Goal: Task Accomplishment & Management: Use online tool/utility

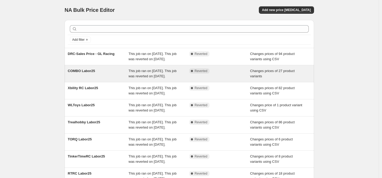
scroll to position [33, 0]
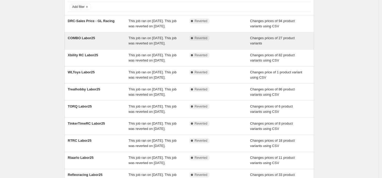
click at [139, 46] on div "This job ran on [DATE]. This job was reverted on [DATE]." at bounding box center [159, 40] width 61 height 11
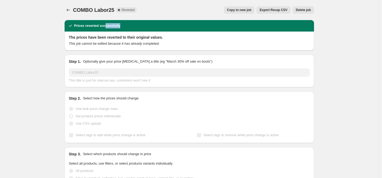
drag, startPoint x: 139, startPoint y: 29, endPoint x: 188, endPoint y: 30, distance: 49.1
click at [184, 30] on div "Prices reverted successfully" at bounding box center [189, 26] width 249 height 12
click at [227, 40] on div "The prices have been reverted to their original values. This job cannot be edit…" at bounding box center [189, 41] width 241 height 12
click at [266, 48] on div "The prices have been reverted to their original values. This job cannot be edit…" at bounding box center [189, 41] width 249 height 19
click at [249, 7] on button "Copy to new job" at bounding box center [239, 9] width 31 height 7
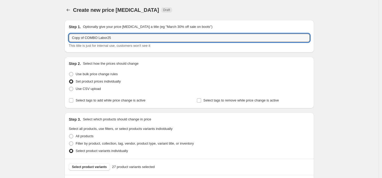
drag, startPoint x: 148, startPoint y: 39, endPoint x: 17, endPoint y: 53, distance: 131.9
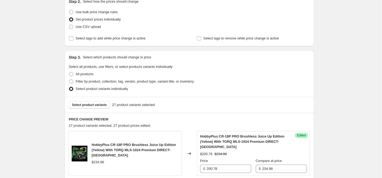
scroll to position [131, 0]
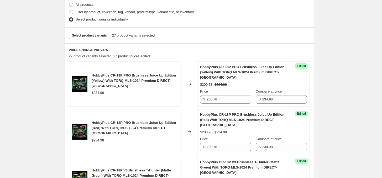
type input "BAU COMBO"
drag, startPoint x: 429, startPoint y: 163, endPoint x: 363, endPoint y: 132, distance: 72.8
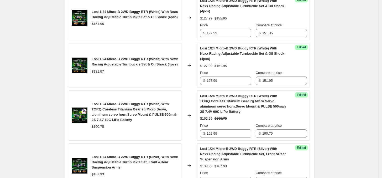
scroll to position [1061, 0]
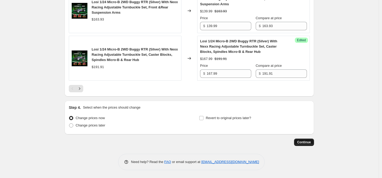
click at [303, 142] on span "Continue" at bounding box center [304, 142] width 14 height 4
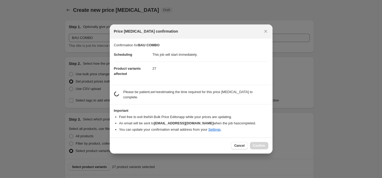
scroll to position [0, 0]
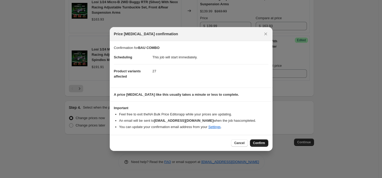
click at [257, 140] on button "Confirm" at bounding box center [259, 142] width 18 height 7
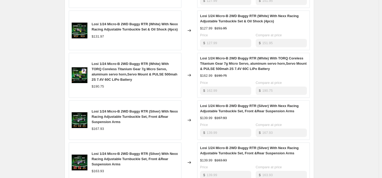
scroll to position [730, 0]
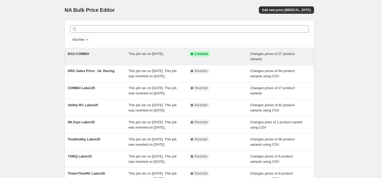
click at [83, 57] on div "BAU COMBO" at bounding box center [98, 56] width 61 height 11
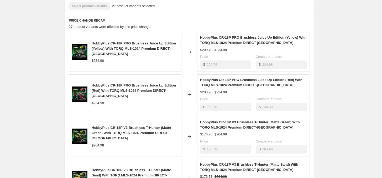
scroll to position [360, 0]
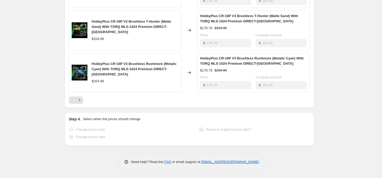
drag, startPoint x: 105, startPoint y: 83, endPoint x: 112, endPoint y: 147, distance: 64.2
drag, startPoint x: 52, startPoint y: 108, endPoint x: 57, endPoint y: 104, distance: 6.7
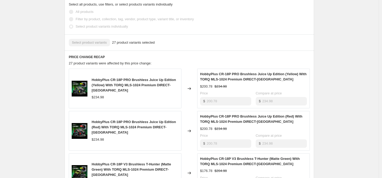
scroll to position [97, 0]
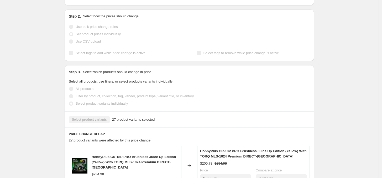
click at [52, 71] on div "BAU COMBO. This page is ready BAU COMBO Success Complete Complete Price revert …" at bounding box center [189, 171] width 379 height 537
drag, startPoint x: 32, startPoint y: 67, endPoint x: 29, endPoint y: 67, distance: 2.6
click at [29, 67] on div "BAU COMBO. This page is ready BAU COMBO Success Complete Complete Price revert …" at bounding box center [189, 171] width 379 height 537
